Goal: Find specific page/section: Find specific page/section

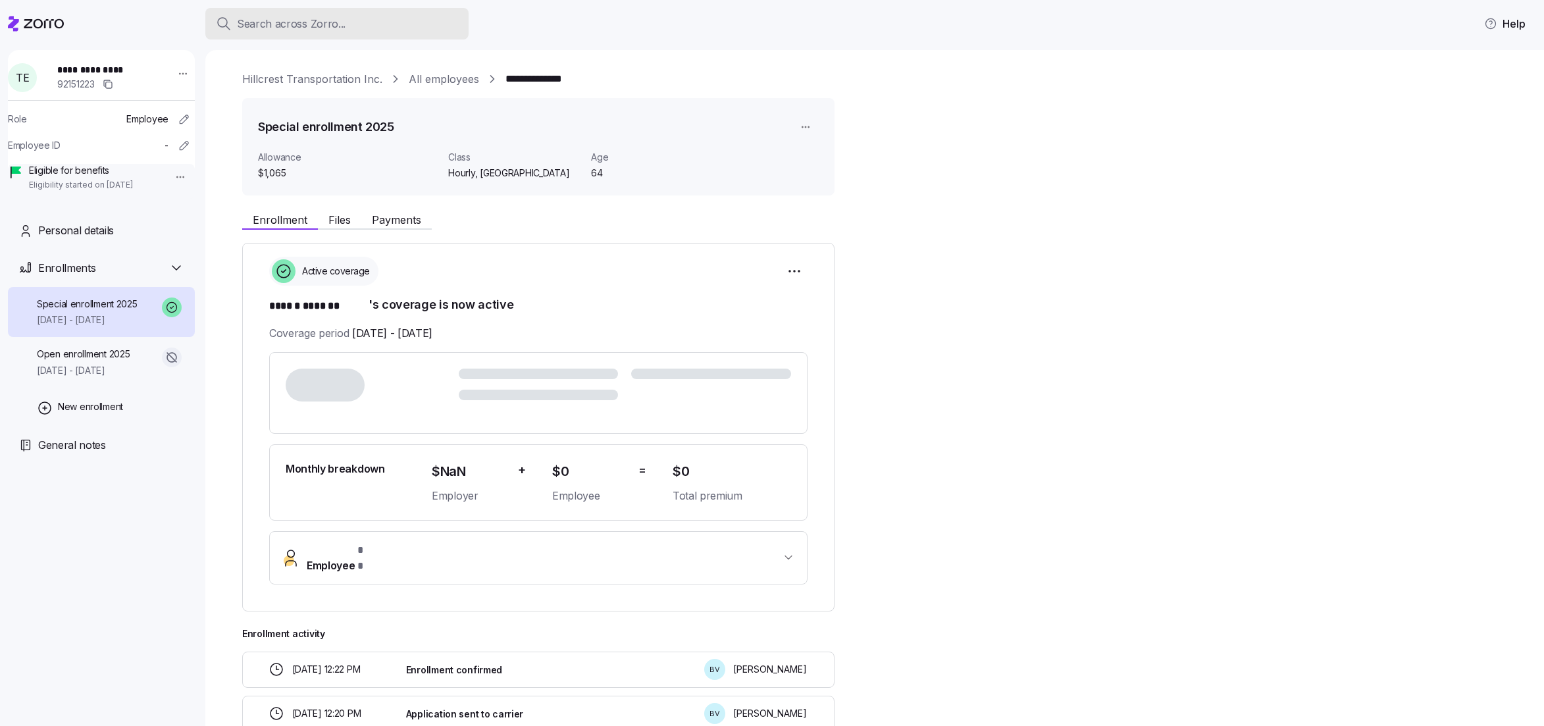
click at [421, 19] on div "Search across Zorro..." at bounding box center [337, 24] width 242 height 16
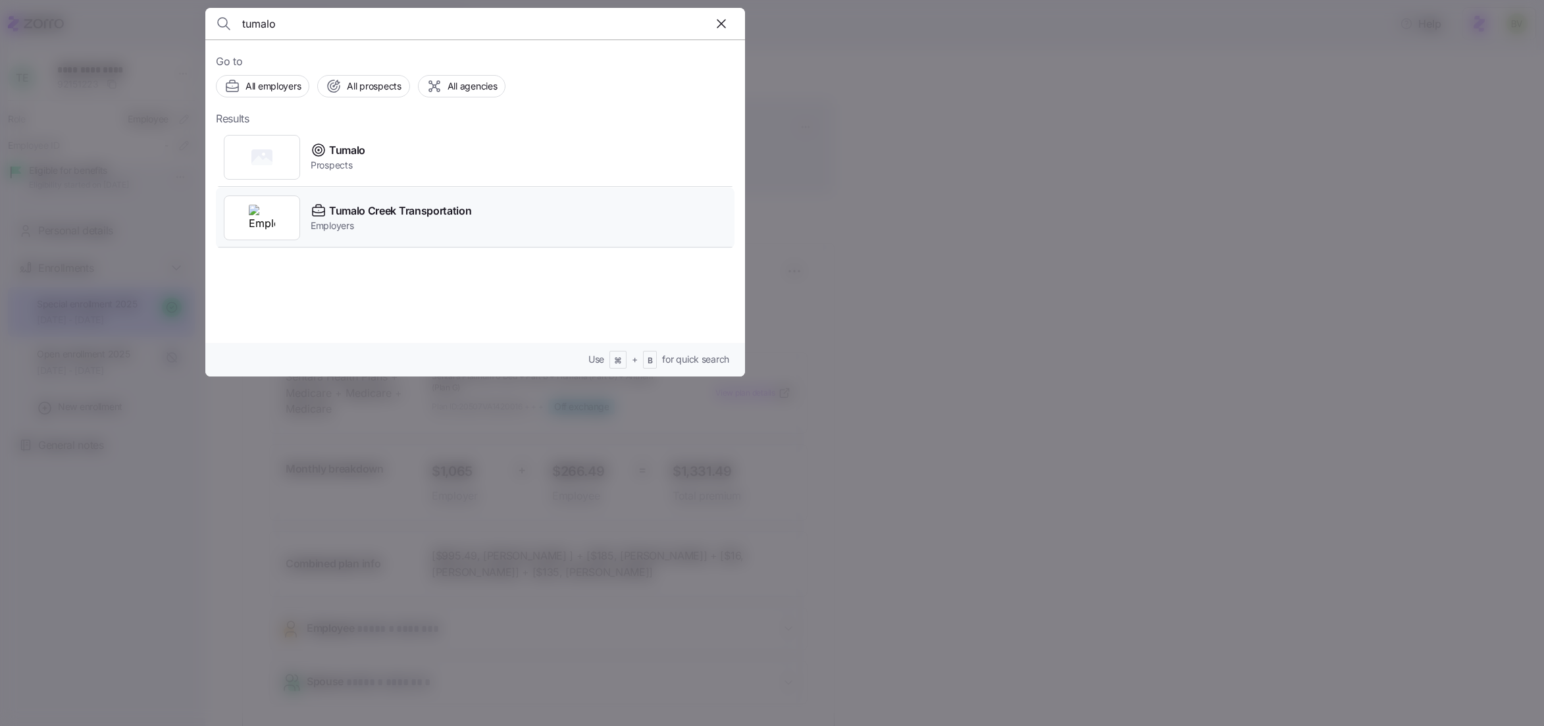
type input "tumalo"
click at [278, 212] on div at bounding box center [262, 217] width 76 height 45
